Goal: Task Accomplishment & Management: Manage account settings

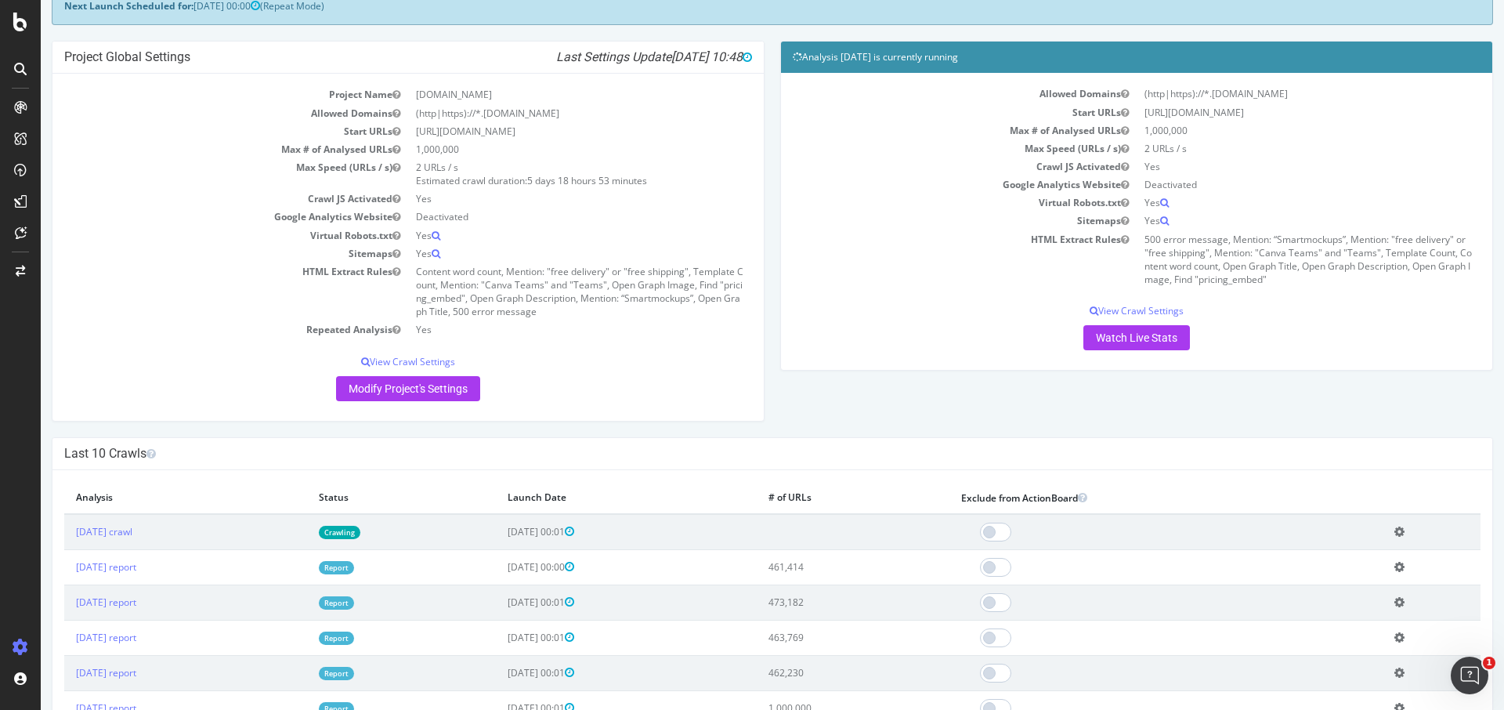
scroll to position [115, 0]
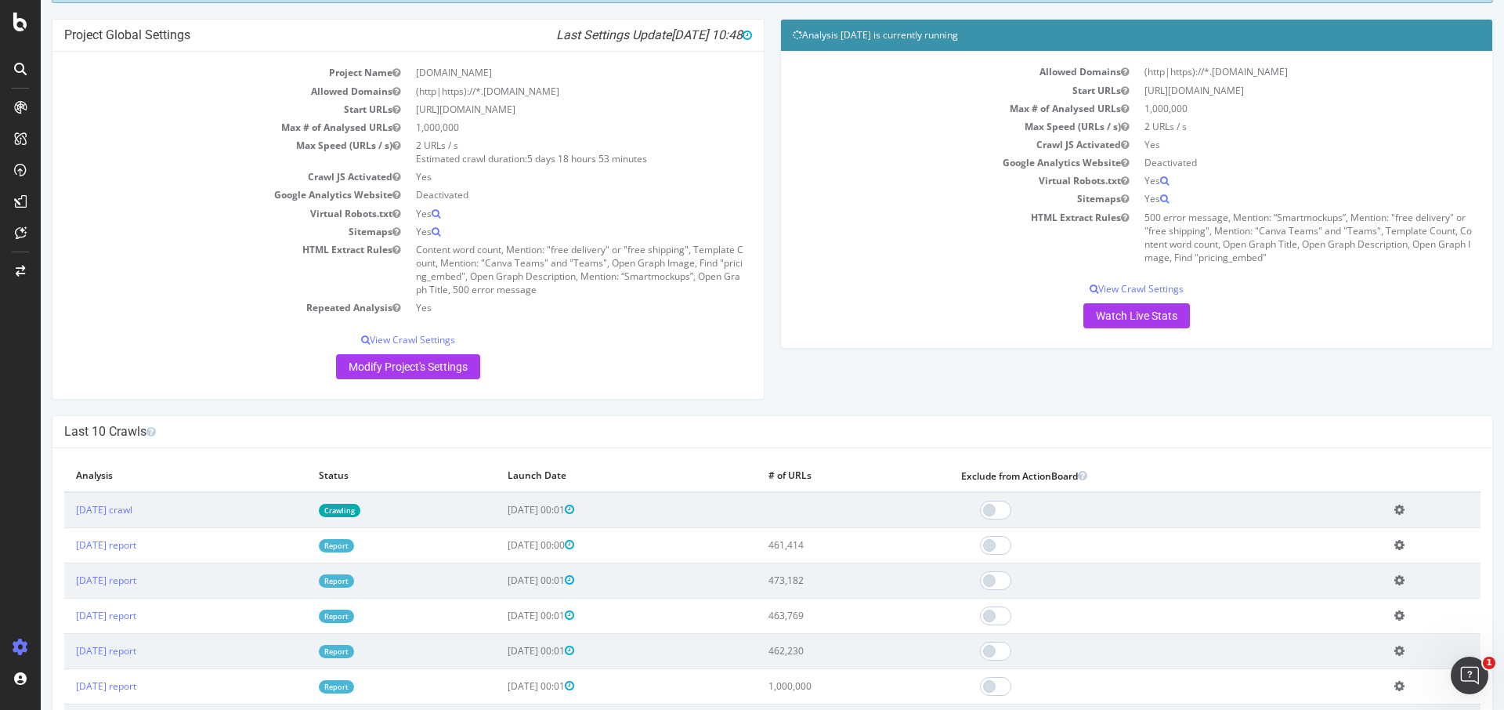
click at [893, 264] on td "HTML Extract Rules" at bounding box center [965, 237] width 344 height 59
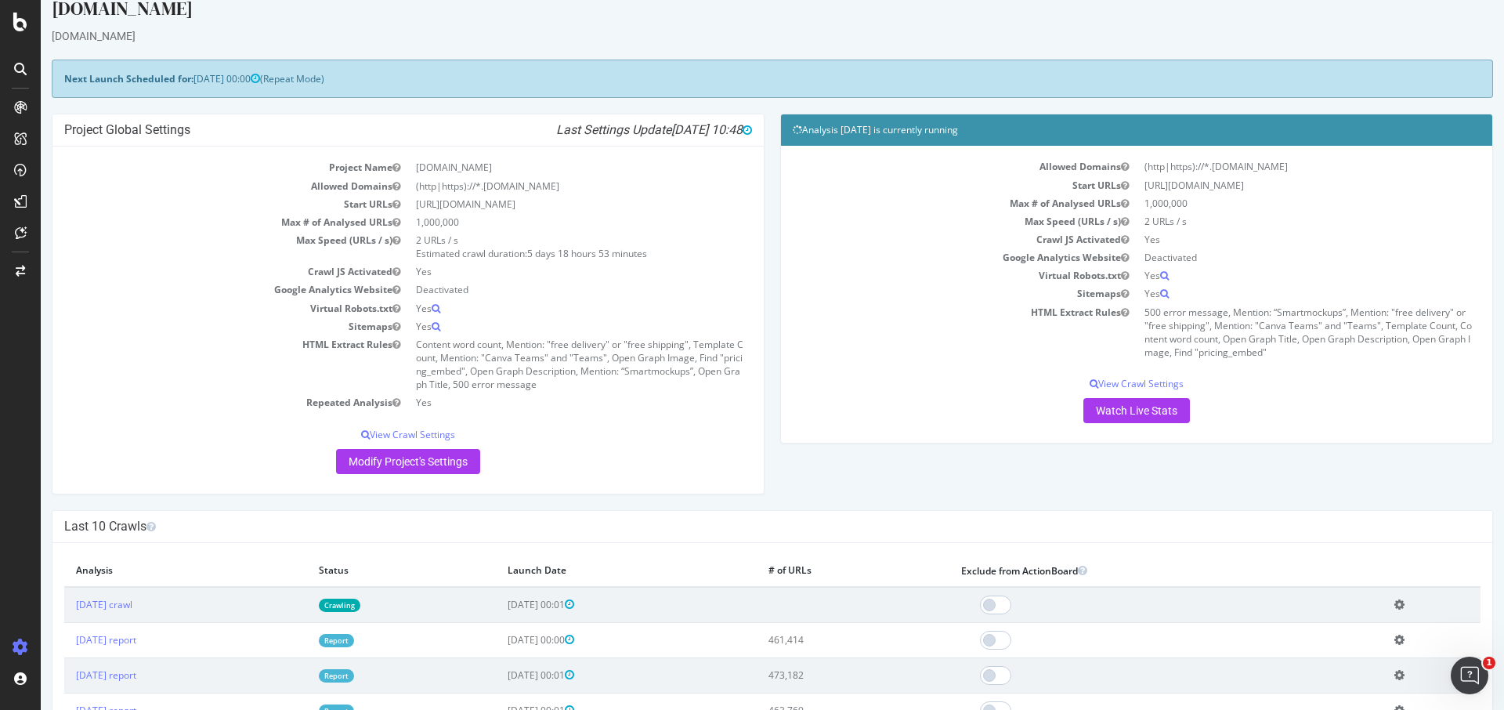
scroll to position [0, 0]
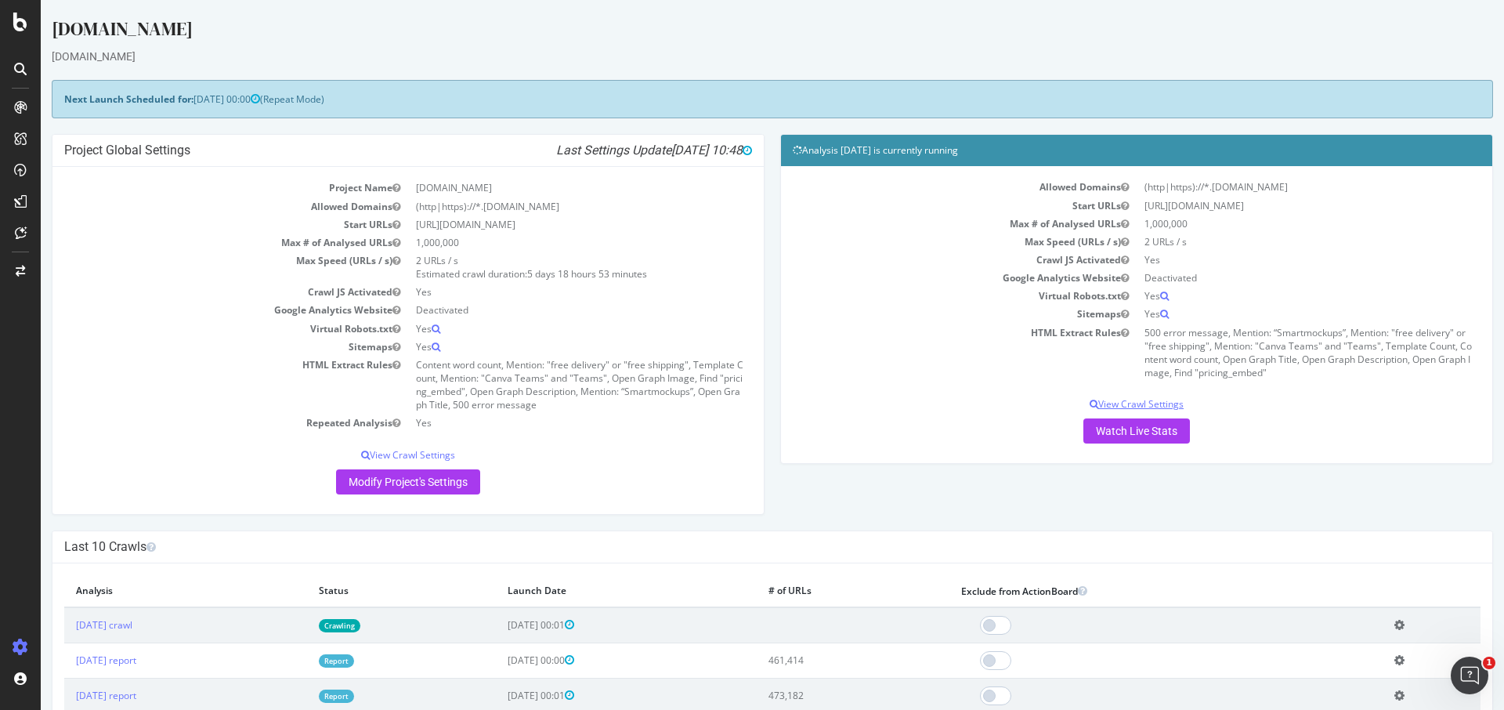
click at [1161, 400] on p "View Crawl Settings" at bounding box center [1137, 403] width 688 height 13
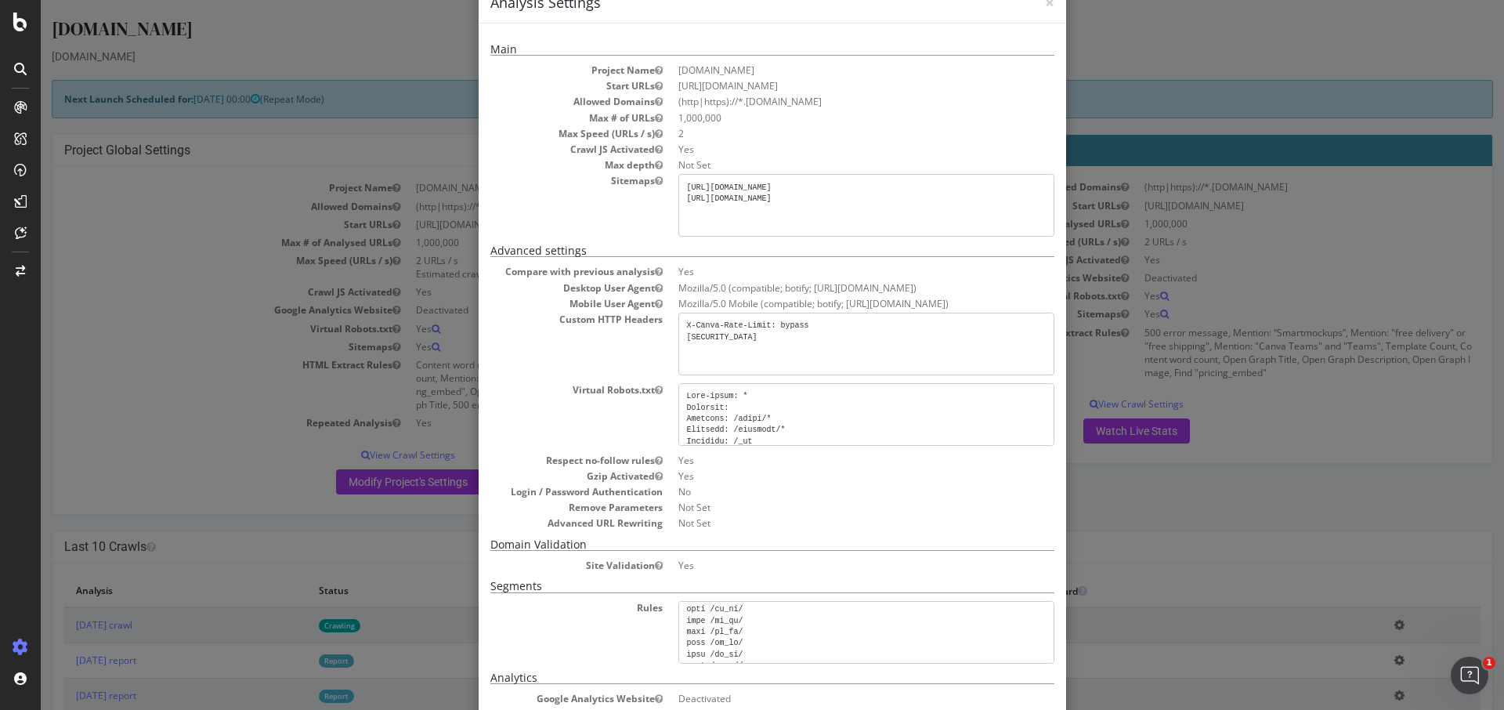
scroll to position [2, 0]
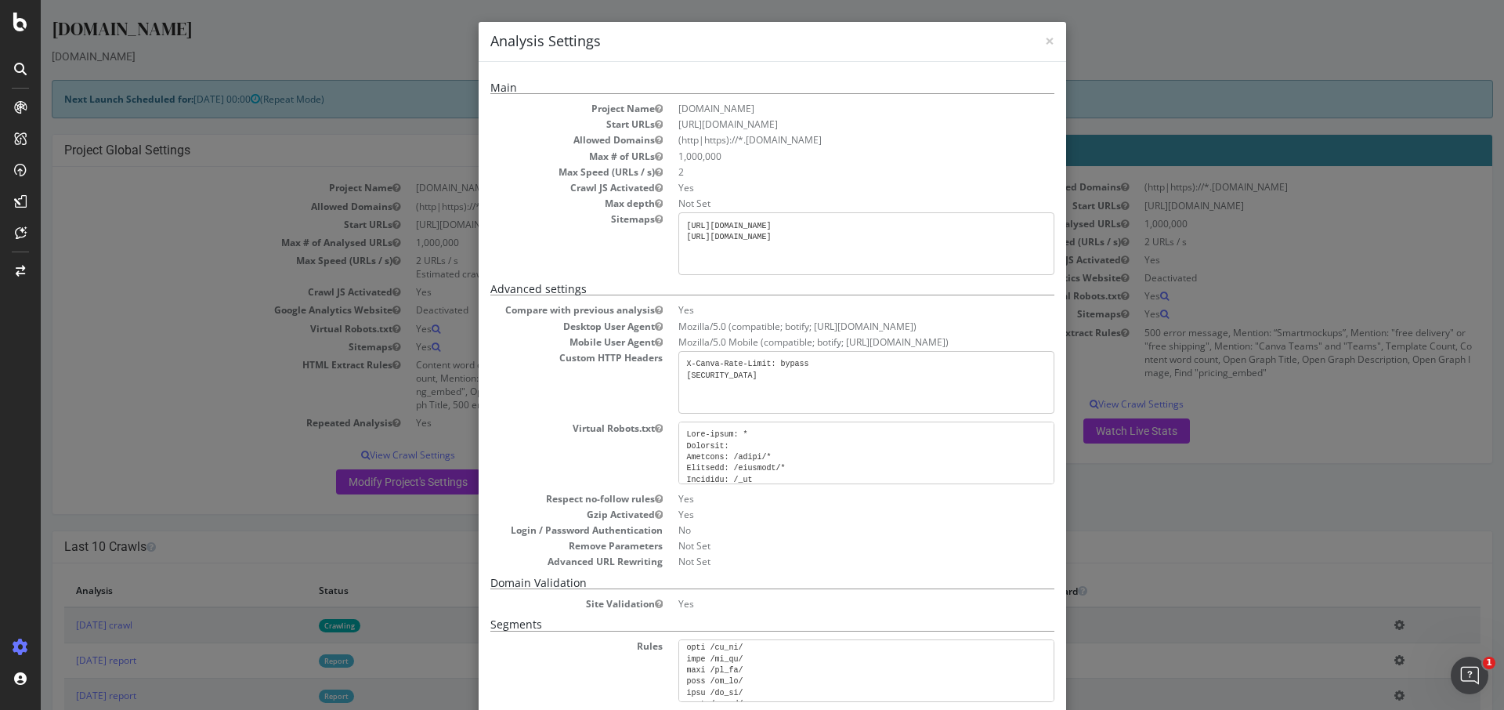
click at [1228, 483] on div "× Close Analysis Settings Main Project Name [DOMAIN_NAME] Start URLs [URL][DOMA…" at bounding box center [773, 355] width 1464 height 710
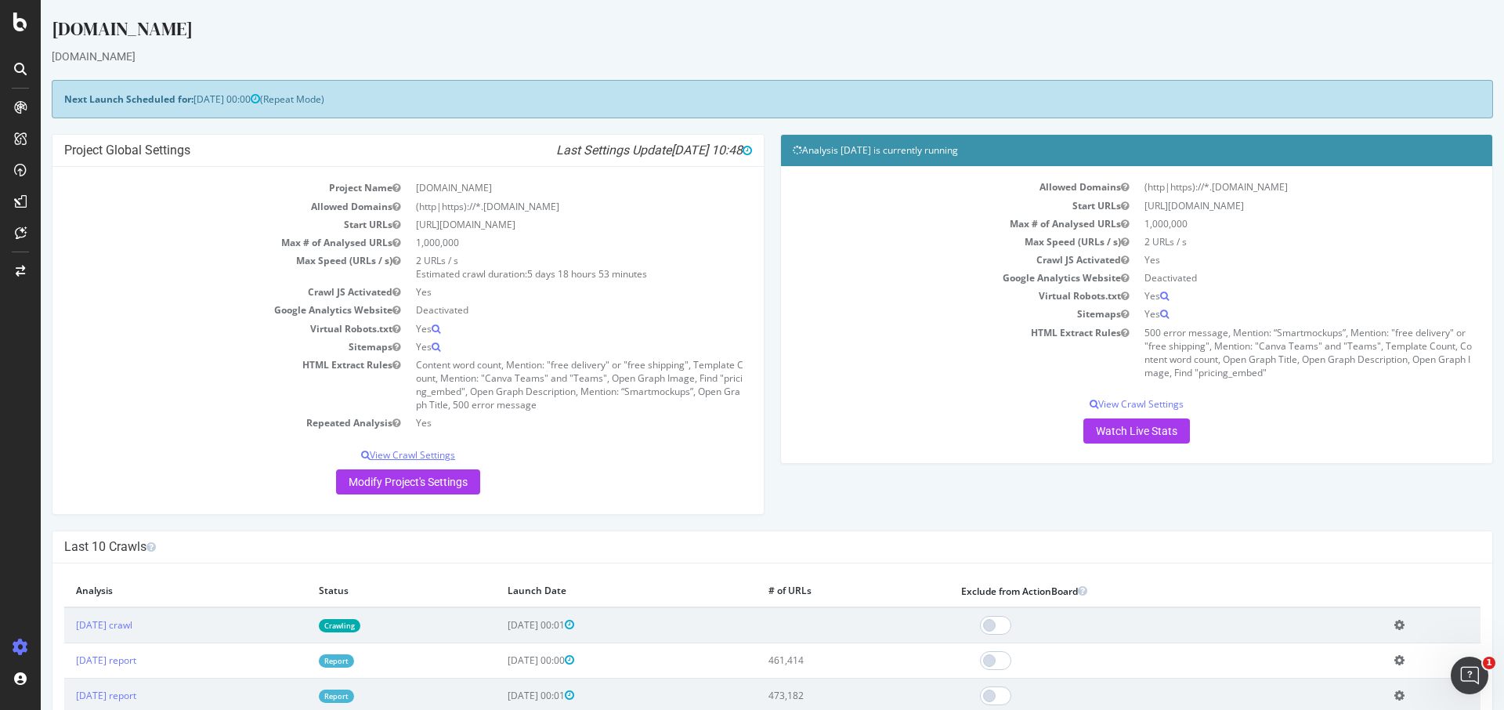
click at [422, 452] on p "View Crawl Settings" at bounding box center [408, 454] width 688 height 13
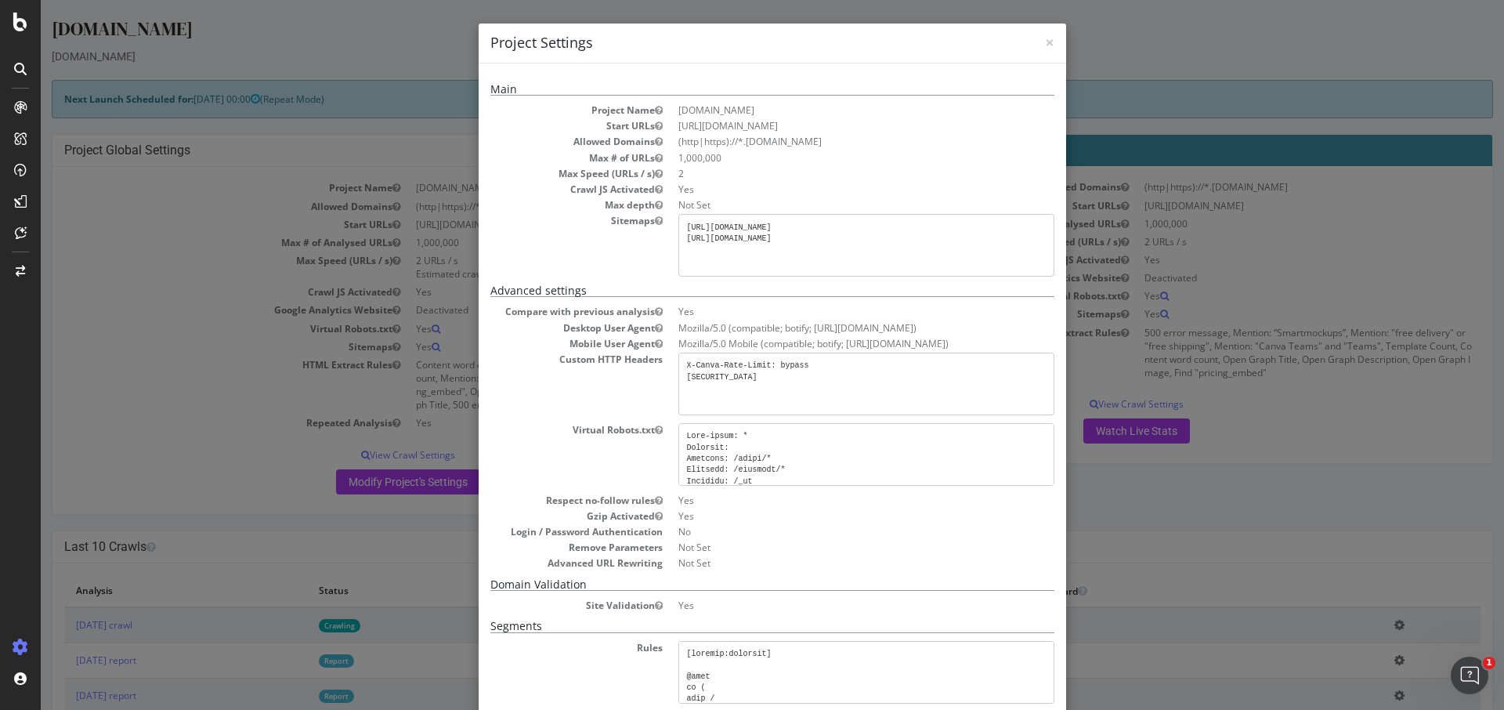
scroll to position [277, 0]
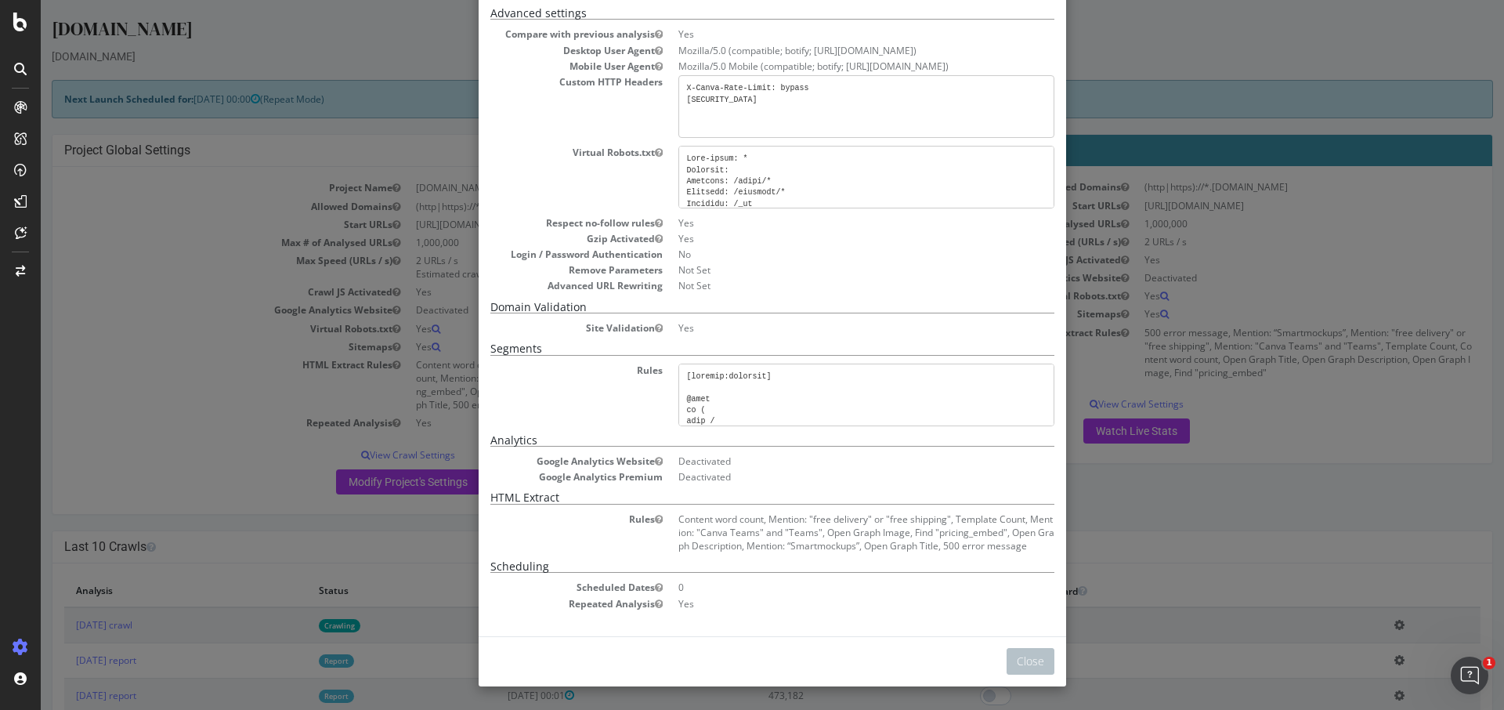
click at [205, 385] on div "× Close Project Settings Main Project Name [DOMAIN_NAME] Start URLs [URL][DOMAI…" at bounding box center [773, 355] width 1464 height 710
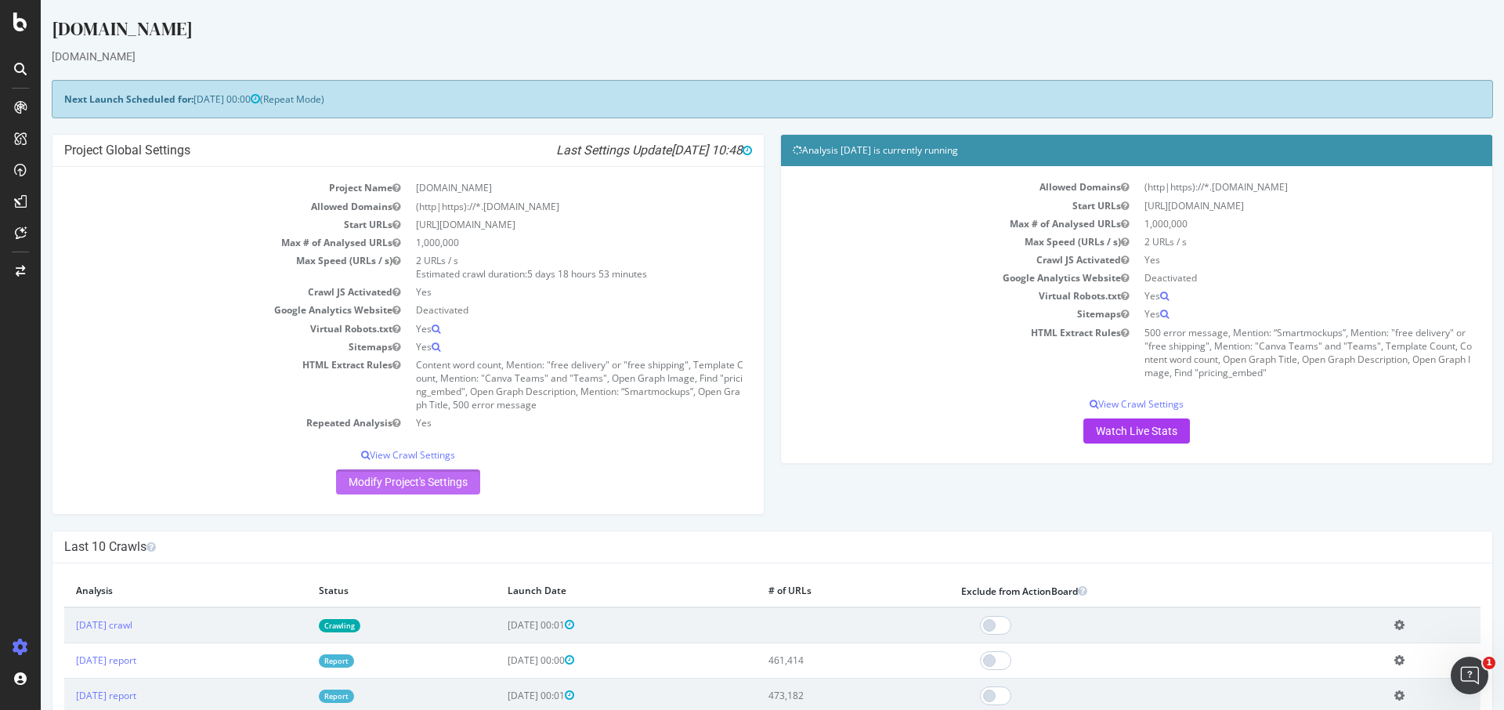
click at [396, 479] on link "Modify Project's Settings" at bounding box center [408, 481] width 144 height 25
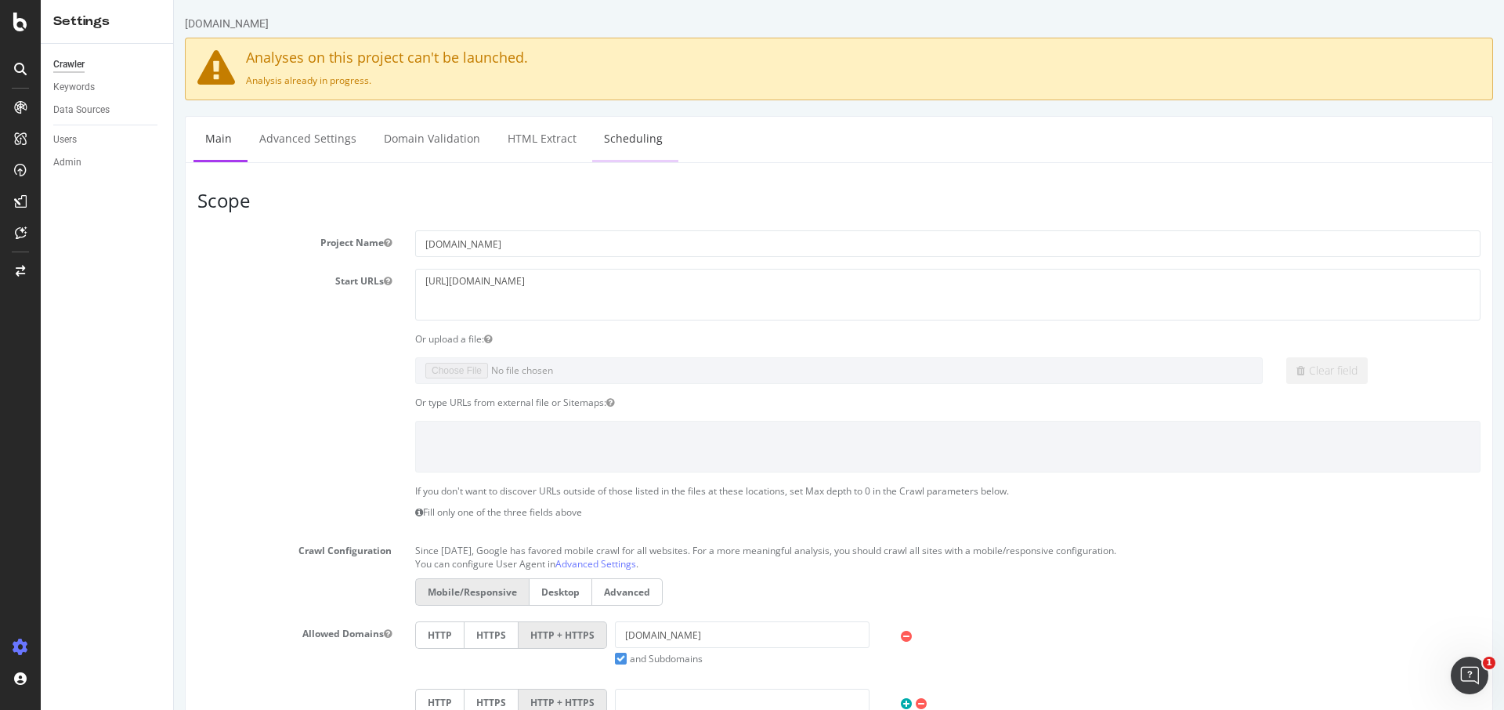
click at [624, 136] on link "Scheduling" at bounding box center [633, 138] width 82 height 43
click at [107, 104] on div "Data Sources" at bounding box center [81, 110] width 56 height 16
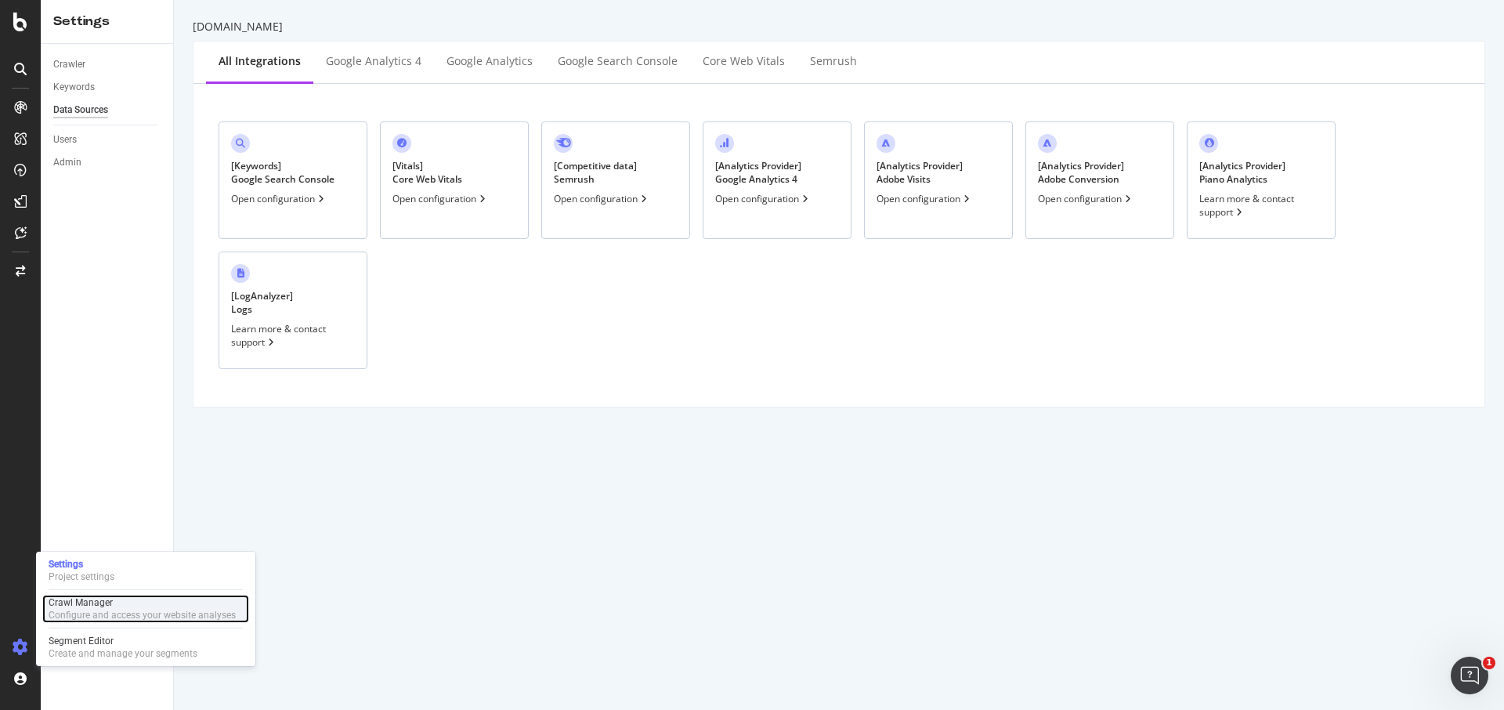
click at [107, 599] on div "Crawl Manager" at bounding box center [142, 602] width 187 height 13
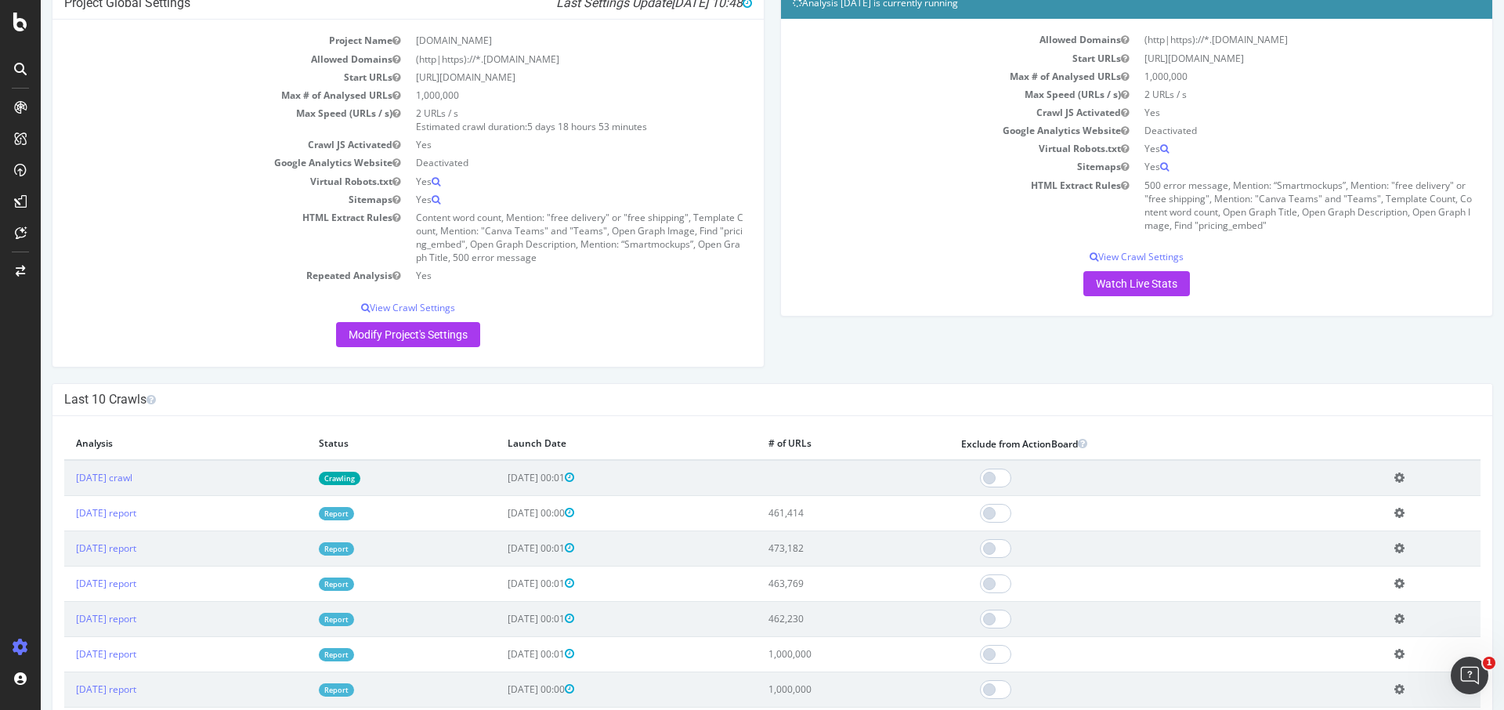
scroll to position [148, 0]
